Goal: Communication & Community: Ask a question

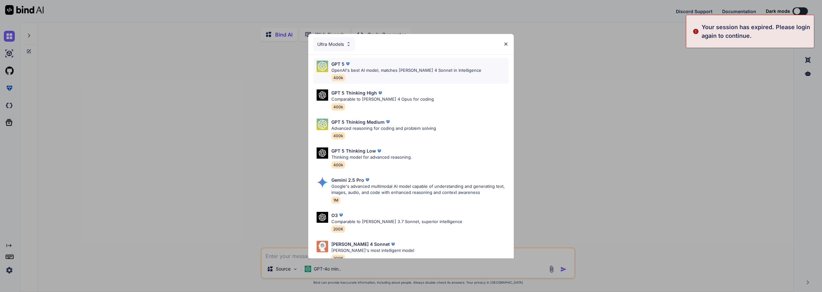
click at [436, 58] on div "GPT 5 OpenAI's best AI model, matches [PERSON_NAME] 4 Sonnet in Intelligence 40…" at bounding box center [410, 71] width 195 height 26
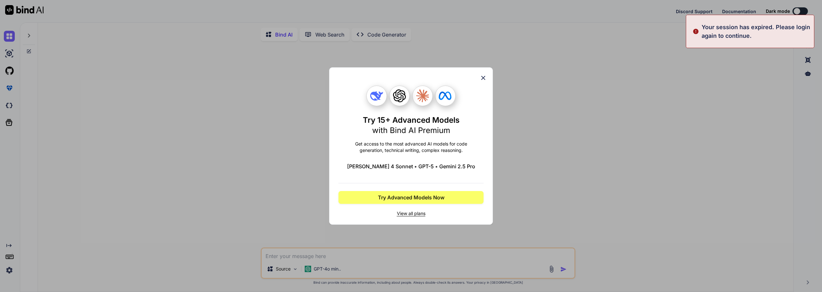
type textarea "x"
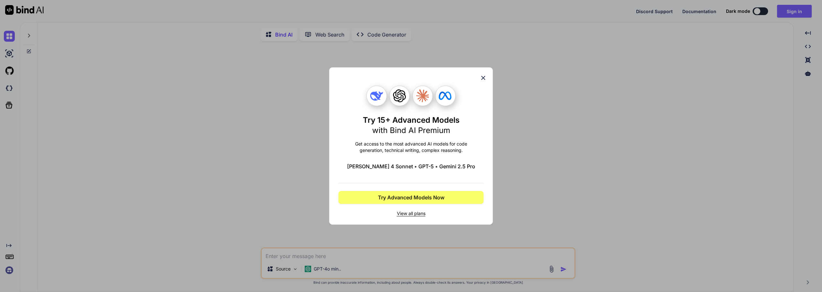
click at [484, 76] on icon at bounding box center [483, 78] width 4 height 4
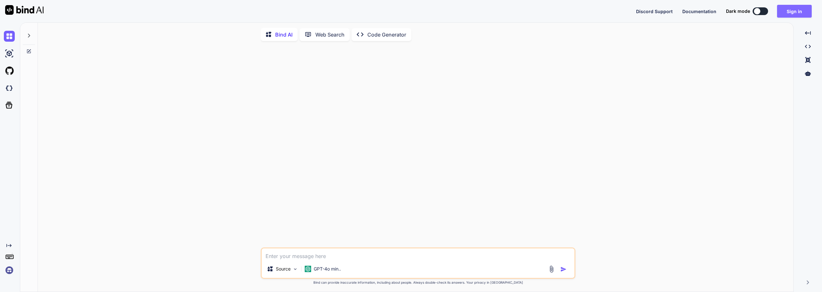
click at [793, 8] on button "Sign in" at bounding box center [794, 11] width 35 height 13
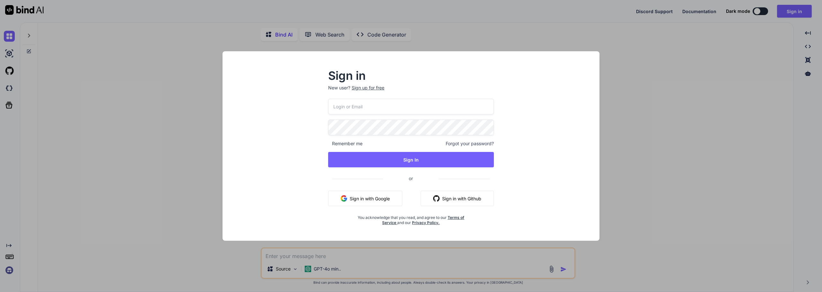
click at [394, 192] on button "Sign in with Google" at bounding box center [365, 198] width 74 height 15
click at [392, 195] on button "Sign in with Google" at bounding box center [365, 198] width 74 height 15
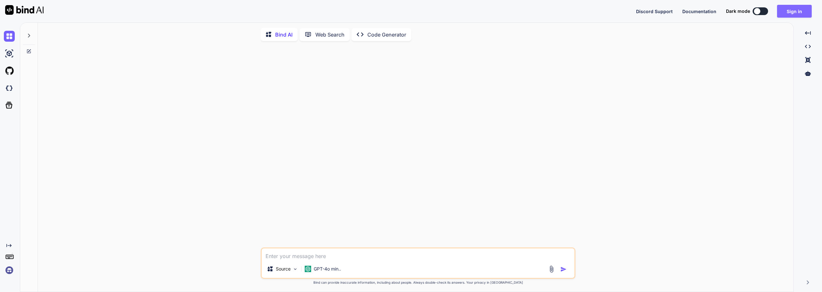
click at [796, 8] on button "Sign in" at bounding box center [794, 11] width 35 height 13
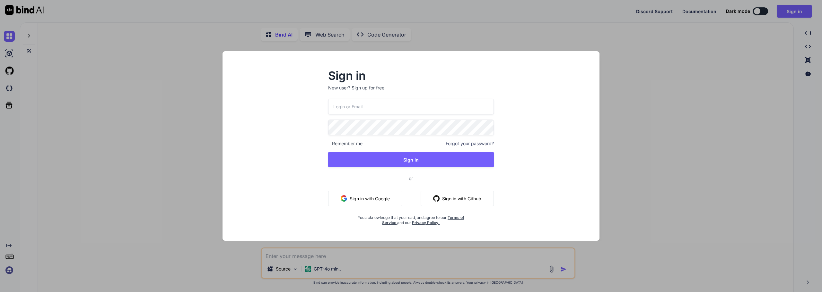
click at [382, 194] on button "Sign in with Google" at bounding box center [365, 198] width 74 height 15
